Goal: Transaction & Acquisition: Book appointment/travel/reservation

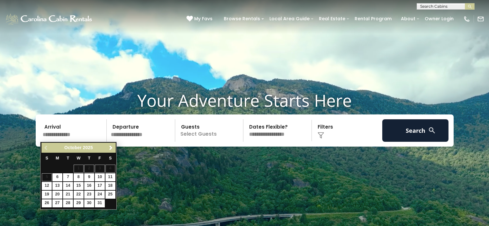
click at [100, 192] on link "24" at bounding box center [100, 195] width 10 height 8
type input "********"
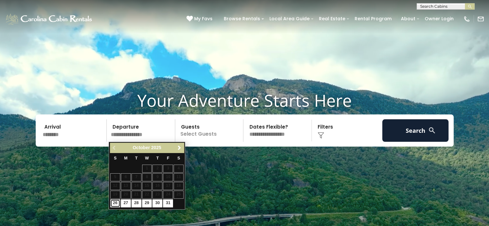
click at [114, 202] on link "26" at bounding box center [115, 203] width 10 height 8
type input "********"
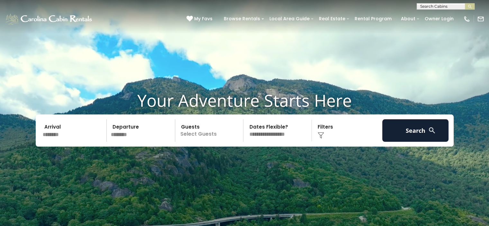
click at [205, 133] on p "Select Guests" at bounding box center [210, 130] width 66 height 23
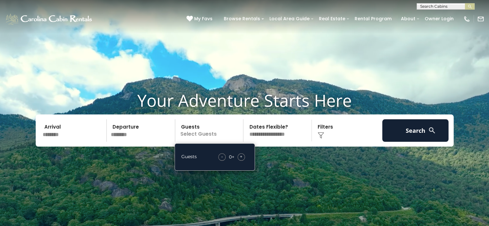
click at [243, 156] on div "+" at bounding box center [241, 156] width 7 height 7
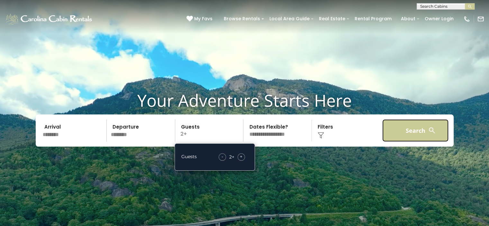
click at [415, 129] on button "Search" at bounding box center [415, 130] width 67 height 23
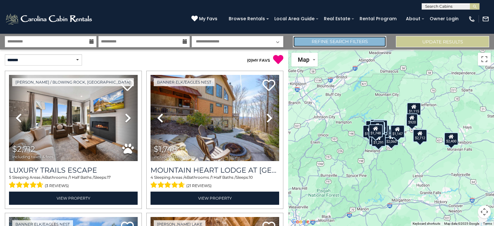
click at [363, 41] on link "Refine Search Filters" at bounding box center [339, 41] width 93 height 11
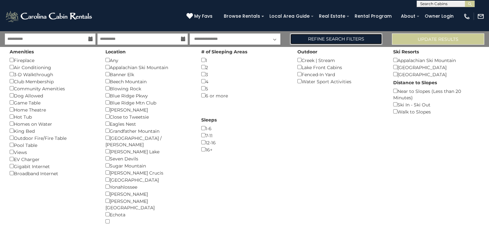
scroll to position [3, 0]
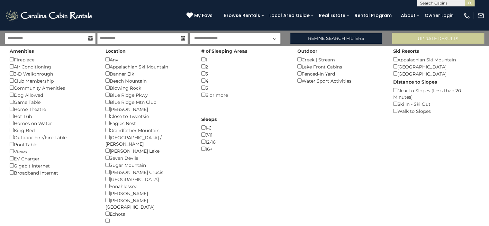
click at [69, 121] on div "Homes on Water ()" at bounding box center [53, 123] width 86 height 7
click at [435, 36] on button "Please Update Results" at bounding box center [438, 38] width 92 height 11
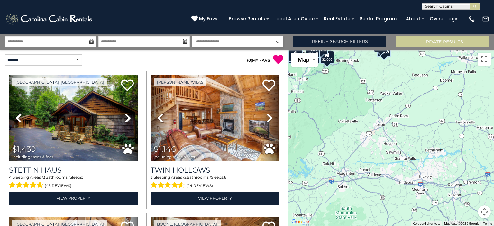
drag, startPoint x: 443, startPoint y: 163, endPoint x: 333, endPoint y: 77, distance: 139.2
click at [333, 77] on div "$1,439 $1,146 $1,701 $1,075 $2,712 $1,444 $1,235 $2,355 $2,060 $1,845 $1,501 $1…" at bounding box center [391, 138] width 206 height 177
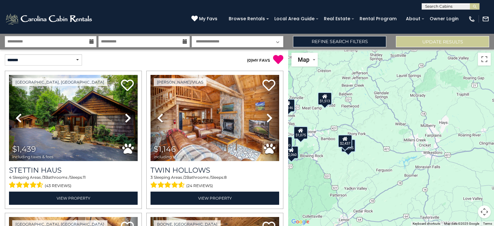
drag, startPoint x: 477, startPoint y: 113, endPoint x: 444, endPoint y: 204, distance: 97.1
click at [444, 204] on div "$1,439 $1,146 $1,701 $1,075 $2,712 $1,444 $1,235 $2,355 $2,060 $1,845 $1,501 $1…" at bounding box center [391, 138] width 206 height 177
drag, startPoint x: 444, startPoint y: 204, endPoint x: 443, endPoint y: 209, distance: 5.5
click at [443, 209] on div "$1,439 $1,146 $1,701 $1,075 $2,712 $1,444 $1,235 $2,355 $2,060 $1,845 $1,501 $1…" at bounding box center [391, 138] width 206 height 177
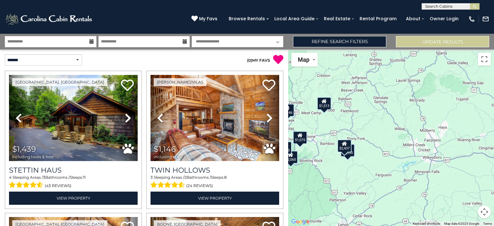
click at [443, 209] on div "$1,439 $1,146 $1,701 $1,075 $2,712 $1,444 $1,235 $2,355 $2,060 $1,845 $1,501 $1…" at bounding box center [391, 138] width 206 height 177
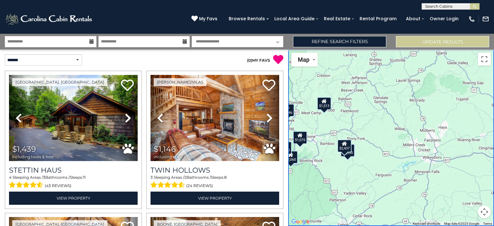
click at [486, 214] on button "Map camera controls" at bounding box center [484, 212] width 13 height 13
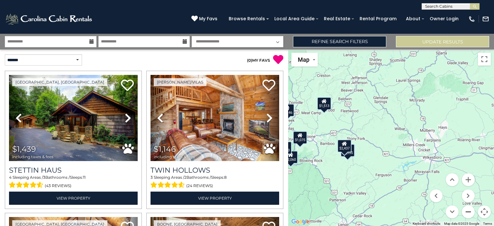
click at [468, 210] on button "Zoom out" at bounding box center [468, 212] width 13 height 13
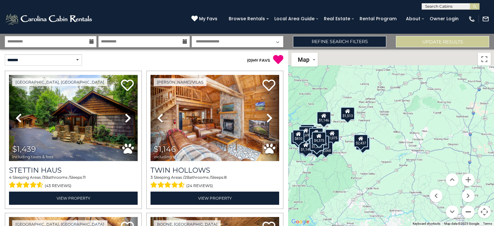
click at [468, 210] on button "Zoom out" at bounding box center [468, 212] width 13 height 13
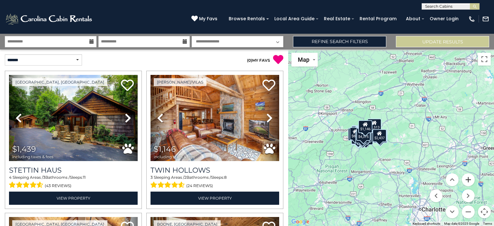
click at [471, 179] on button "Zoom in" at bounding box center [468, 179] width 13 height 13
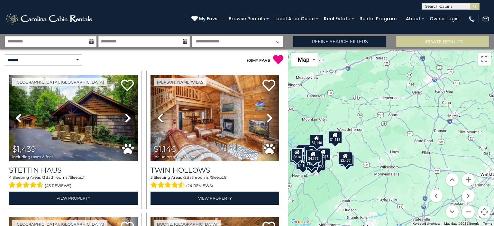
drag, startPoint x: 454, startPoint y: 121, endPoint x: 431, endPoint y: 141, distance: 30.6
click at [431, 141] on div "$1,439 $1,146 $1,701 $1,075 $2,712 $1,444 $1,235 $2,355 $2,060 $1,845 $1,501 $1…" at bounding box center [391, 138] width 206 height 177
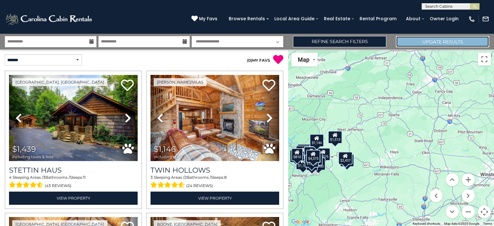
click at [472, 37] on button "Update Results" at bounding box center [442, 41] width 93 height 11
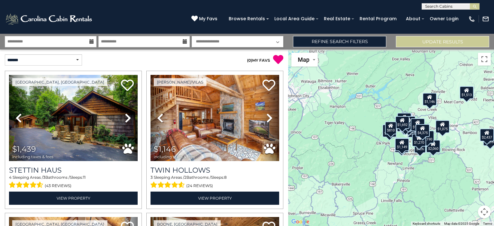
drag, startPoint x: 444, startPoint y: 133, endPoint x: 379, endPoint y: 207, distance: 98.2
click at [419, 166] on div "$1,439 $1,146 $1,701 $1,075 $2,712 $1,444 $1,235 $2,355 $2,060 $1,845 $1,501 $1…" at bounding box center [391, 138] width 206 height 177
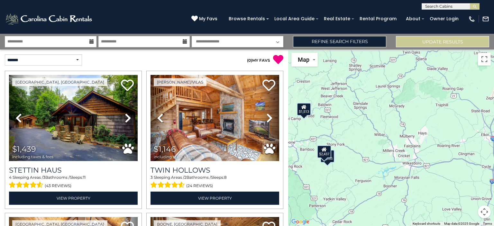
drag, startPoint x: 379, startPoint y: 207, endPoint x: 284, endPoint y: 147, distance: 112.2
click at [284, 147] on div "**********" at bounding box center [247, 130] width 494 height 192
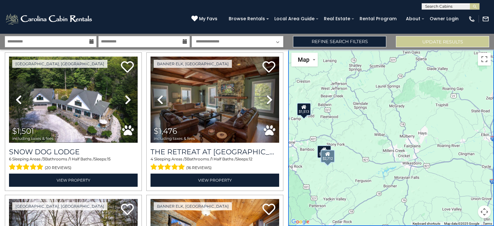
scroll to position [758, 0]
